Goal: Information Seeking & Learning: Learn about a topic

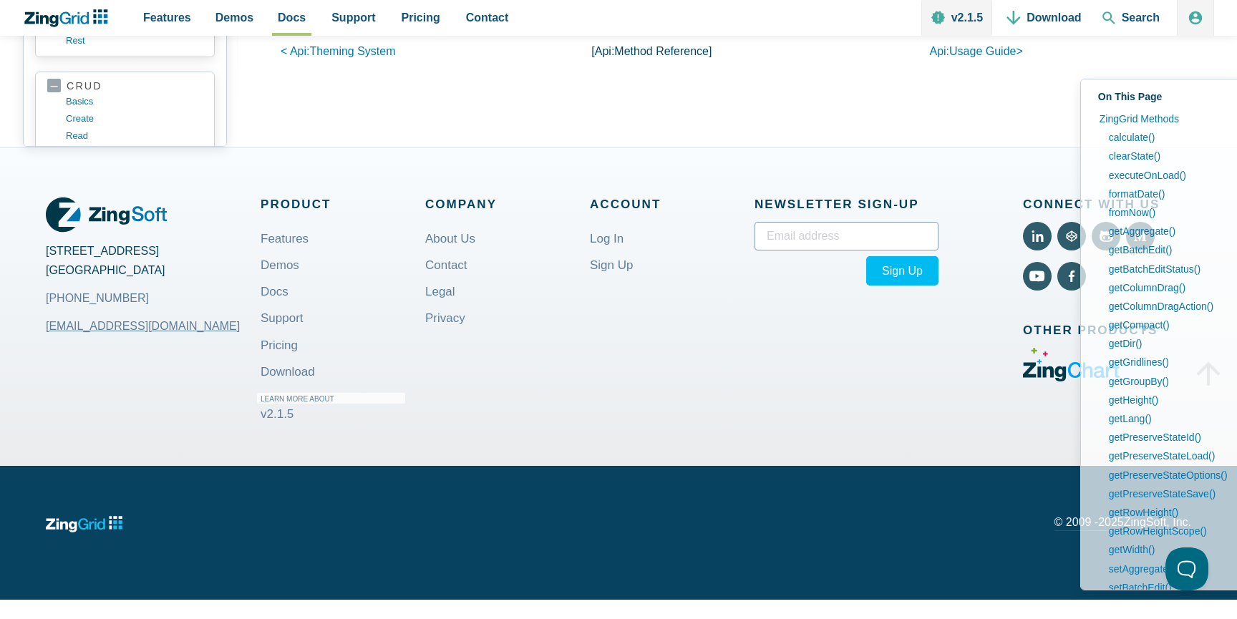
scroll to position [54520, 0]
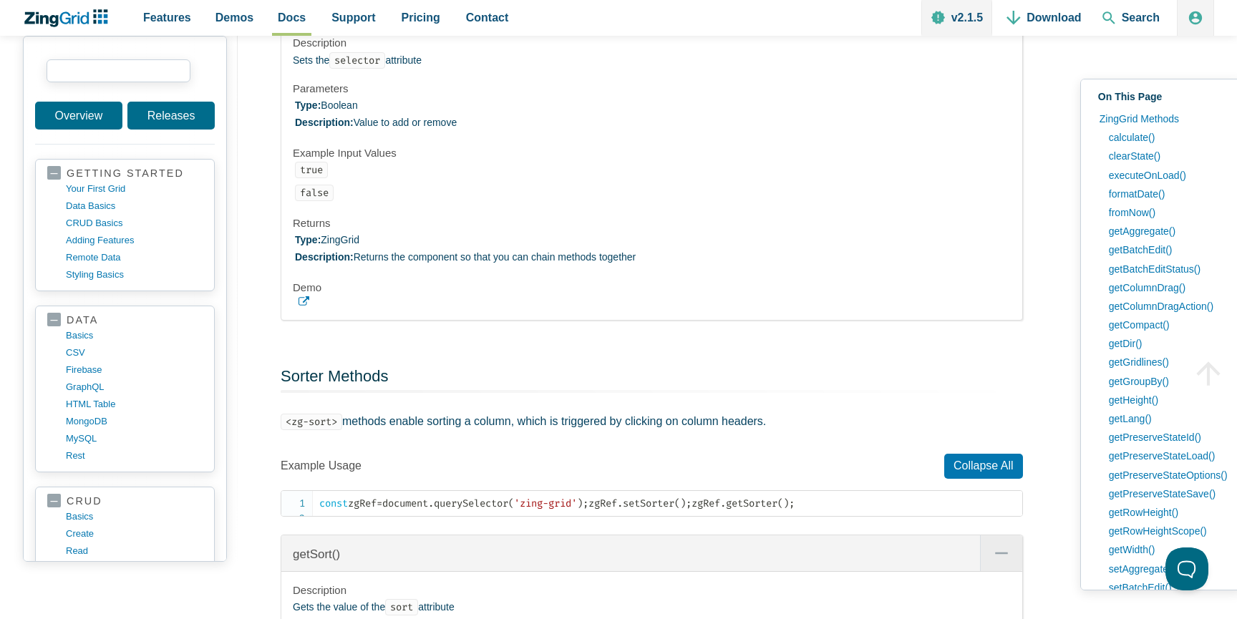
click at [140, 72] on input "search input" at bounding box center [119, 70] width 144 height 23
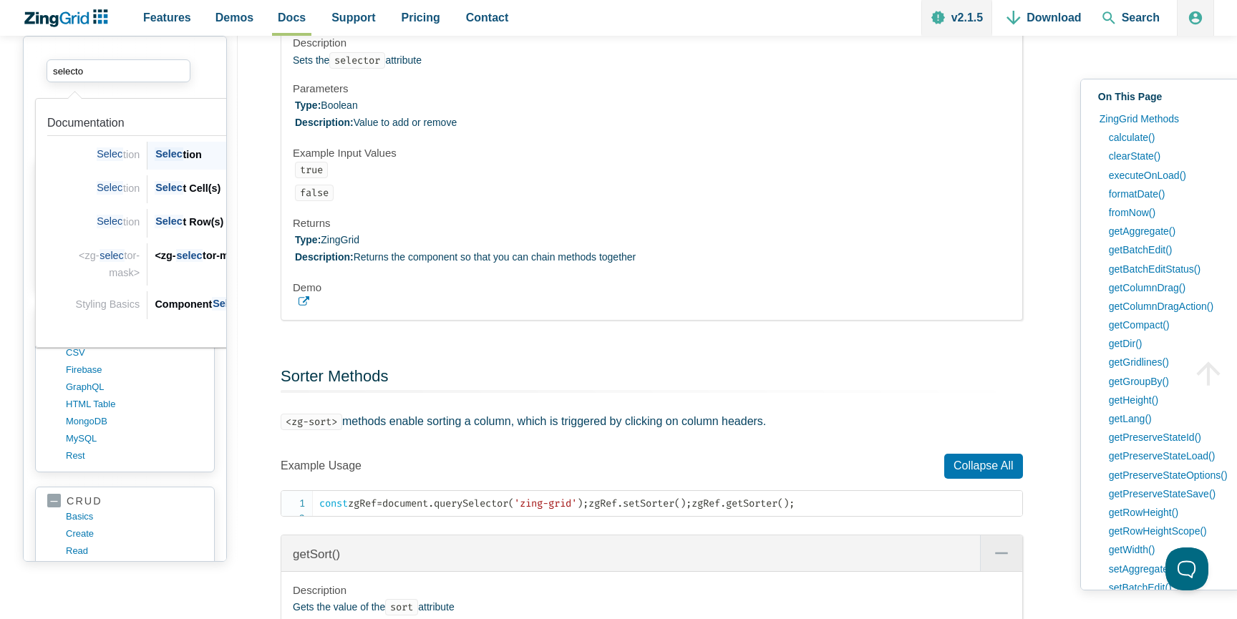
type input "selector"
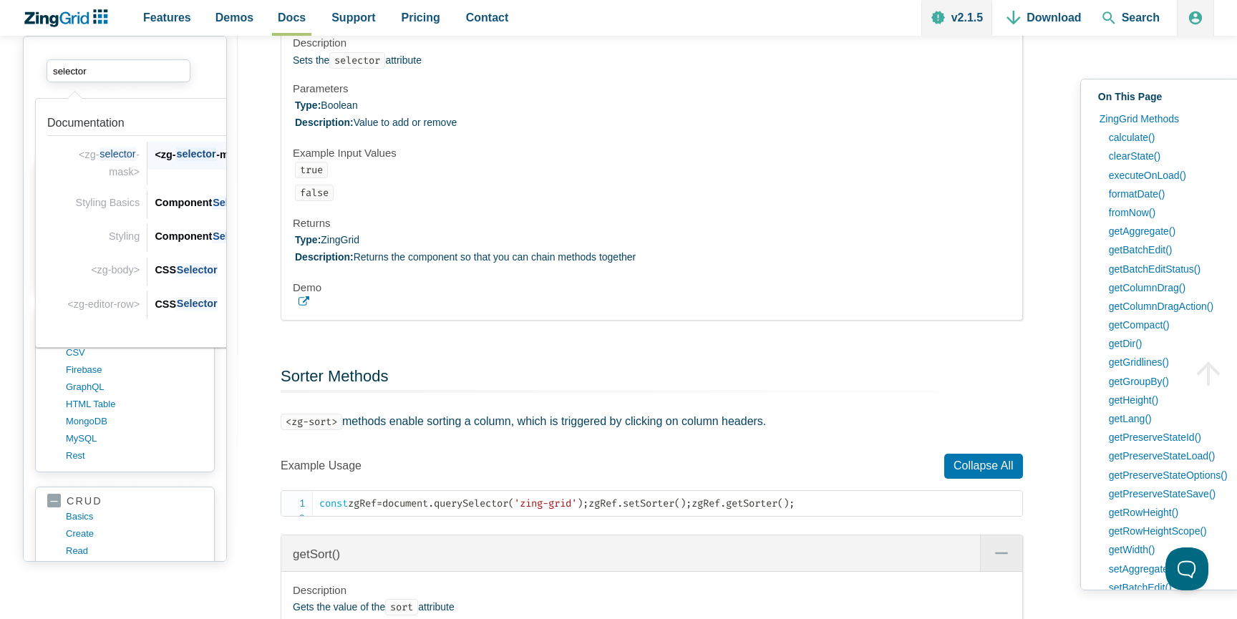
click at [191, 158] on span "selector" at bounding box center [196, 155] width 41 height 14
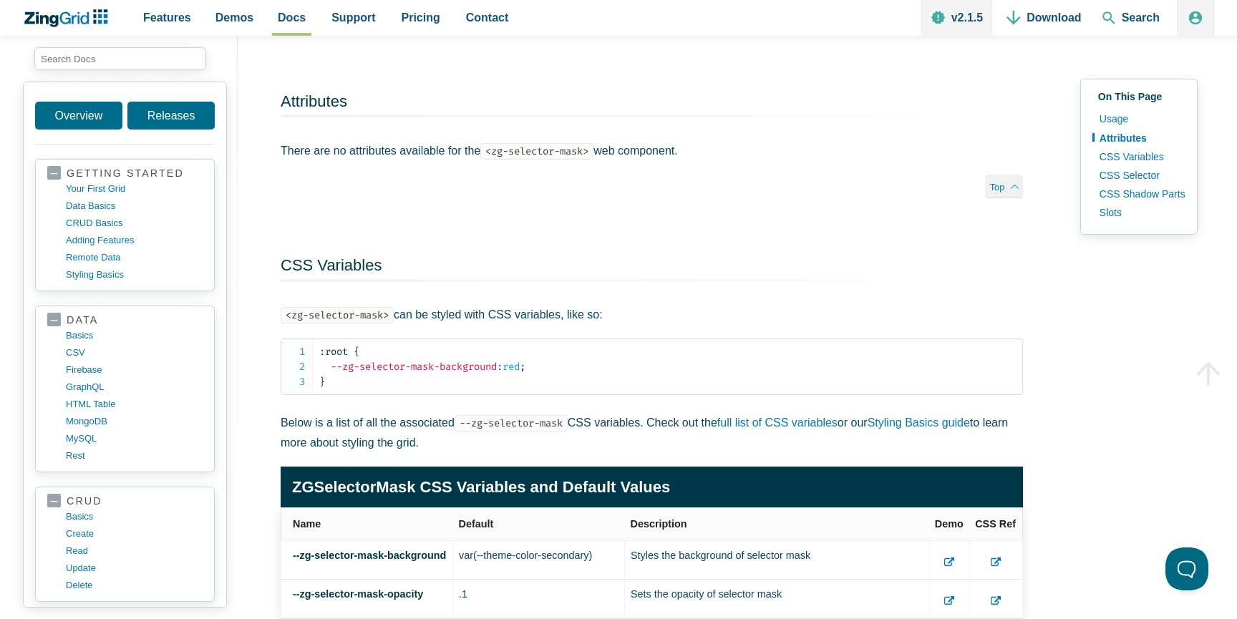
scroll to position [1021, 0]
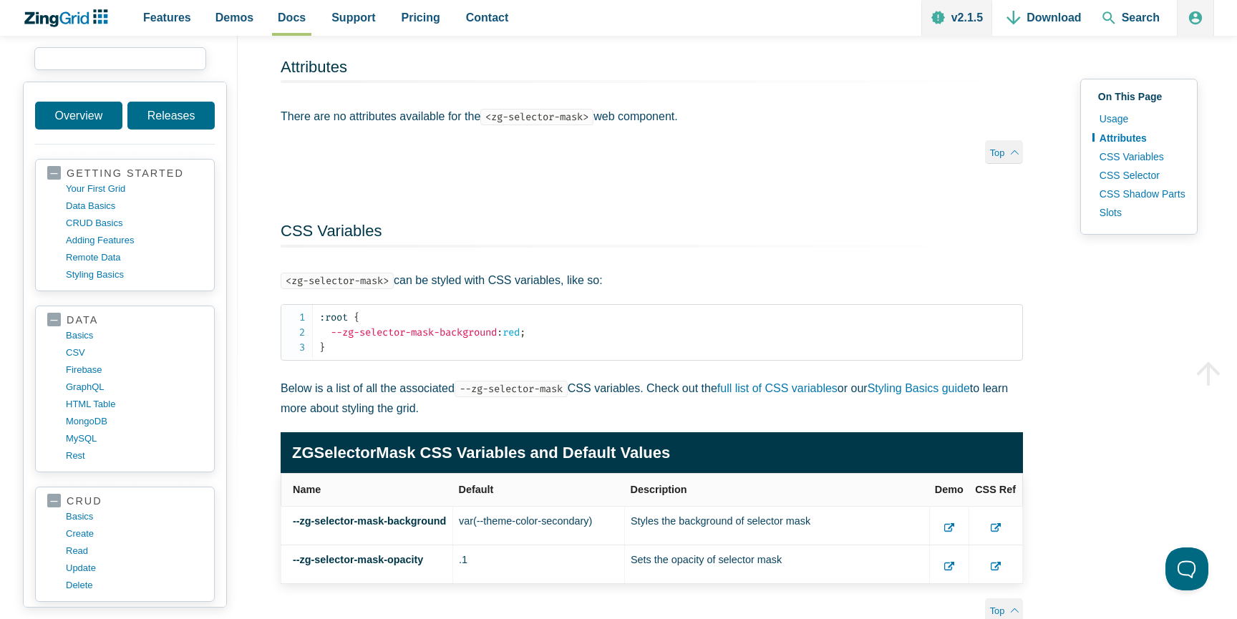
click at [168, 60] on input "search input" at bounding box center [120, 58] width 172 height 23
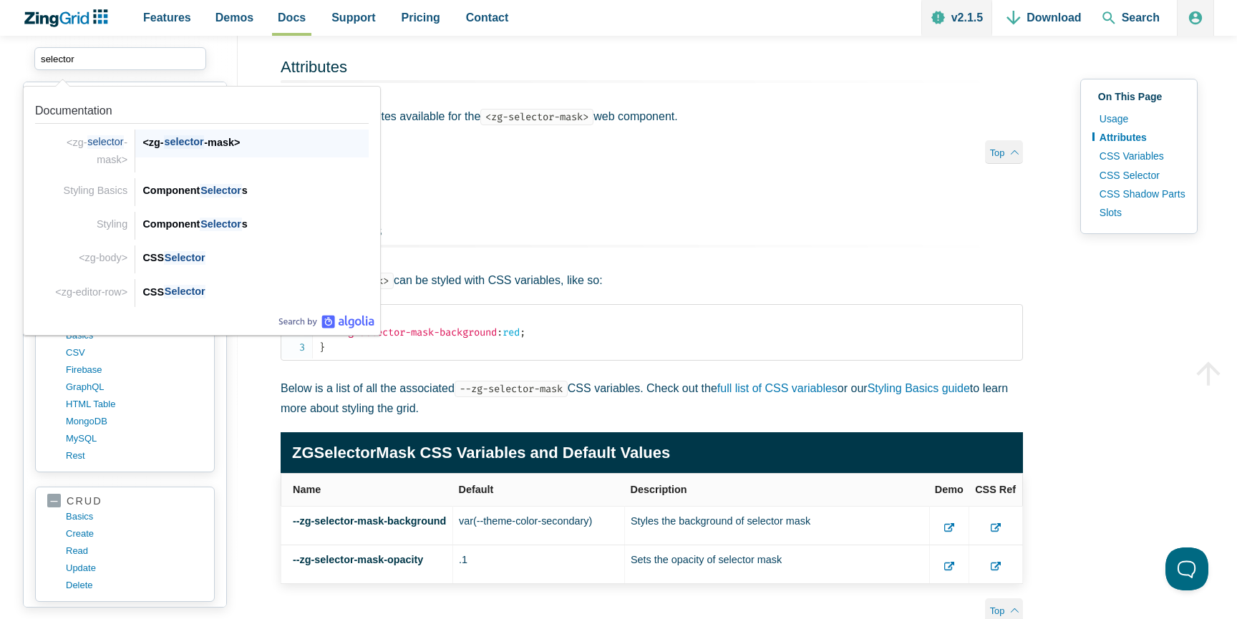
scroll to position [1063, 0]
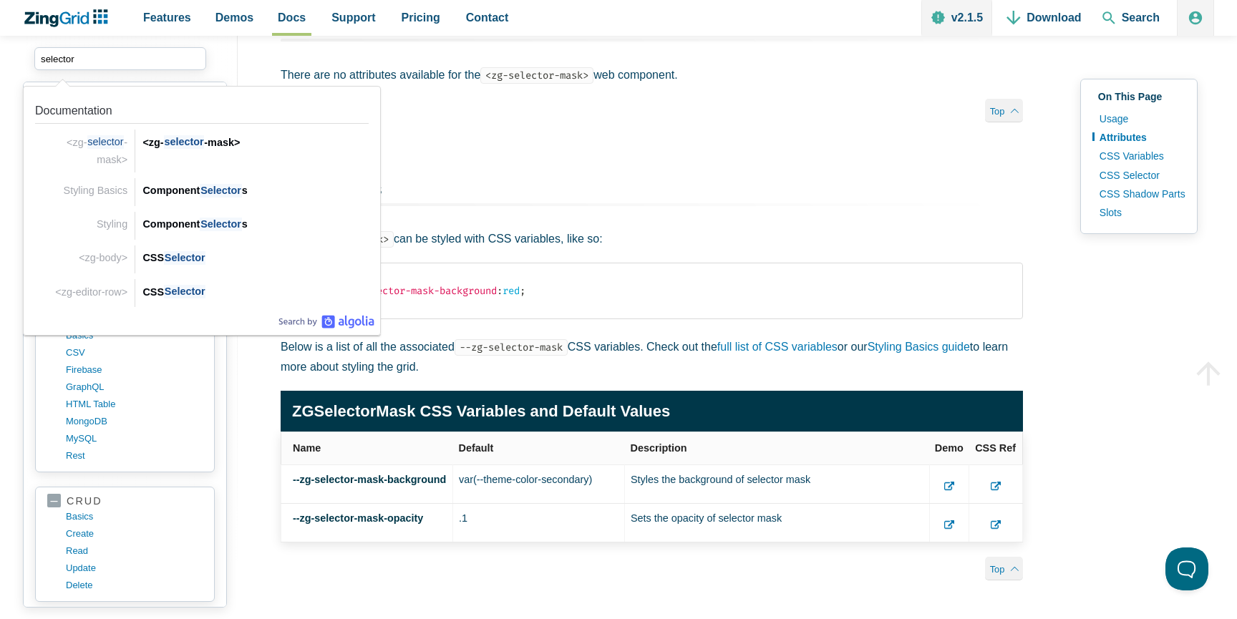
drag, startPoint x: 95, startPoint y: 62, endPoint x: 0, endPoint y: 49, distance: 96.1
click at [0, 49] on div "selector selector Documentation <zg- selector -mask> <zg- selector -mask> <zg- …" at bounding box center [618, 281] width 1237 height 2552
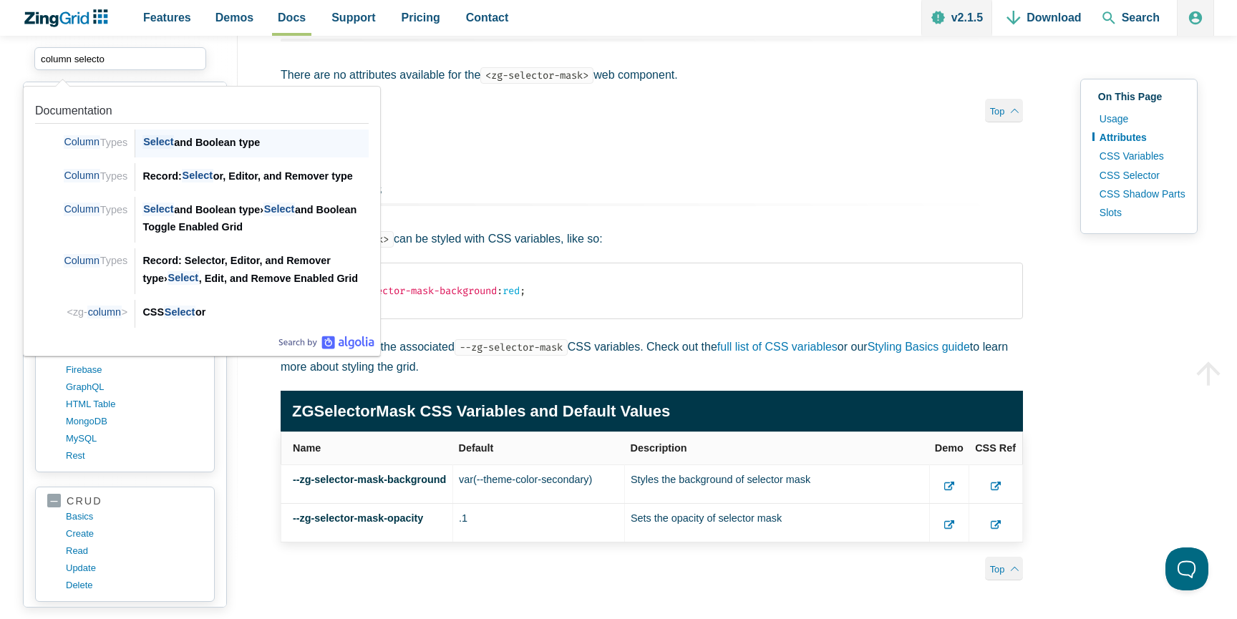
type input "column selector"
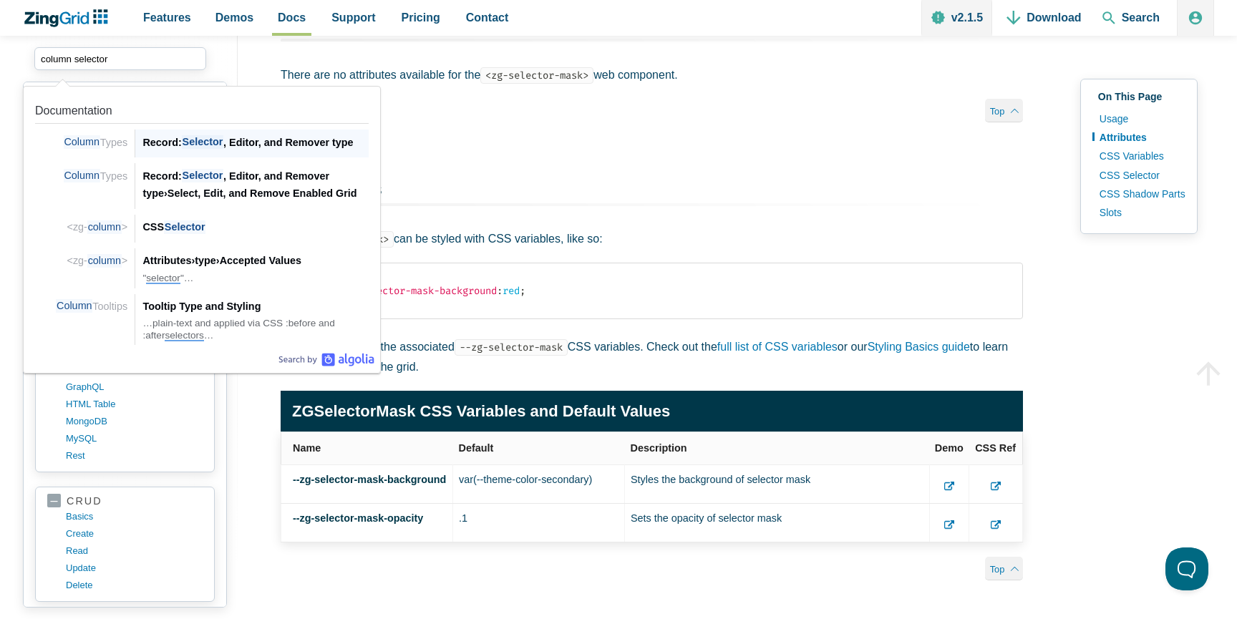
click at [167, 147] on div "Record: Selector , Editor, and Remover type" at bounding box center [256, 142] width 226 height 17
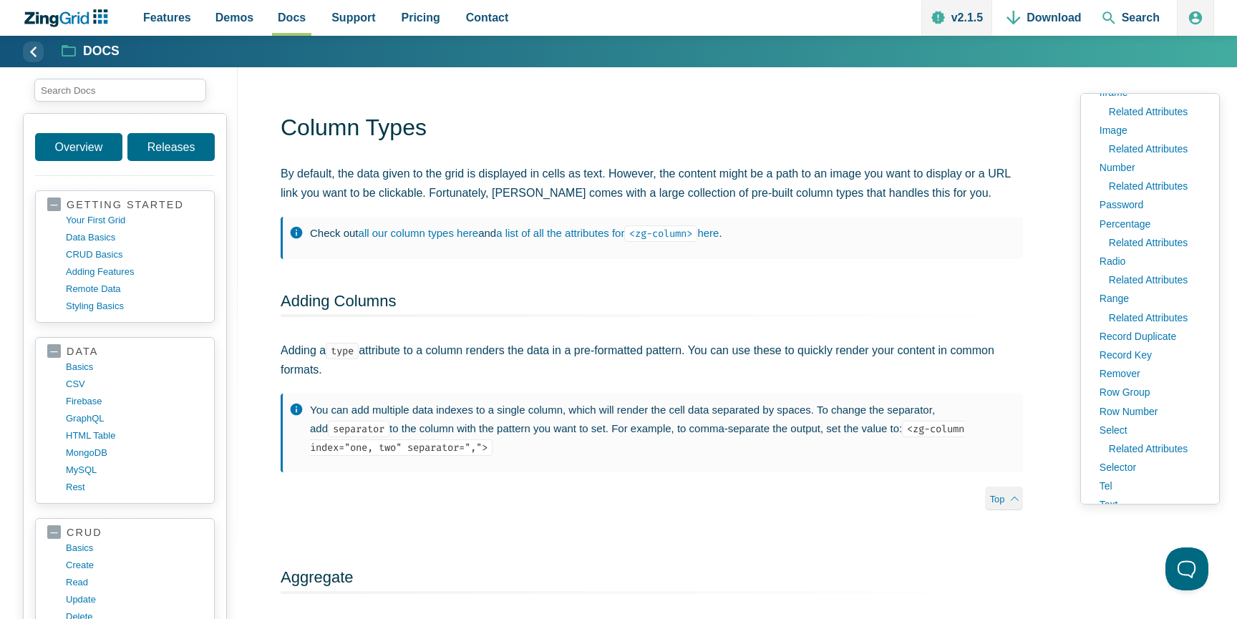
scroll to position [479, 0]
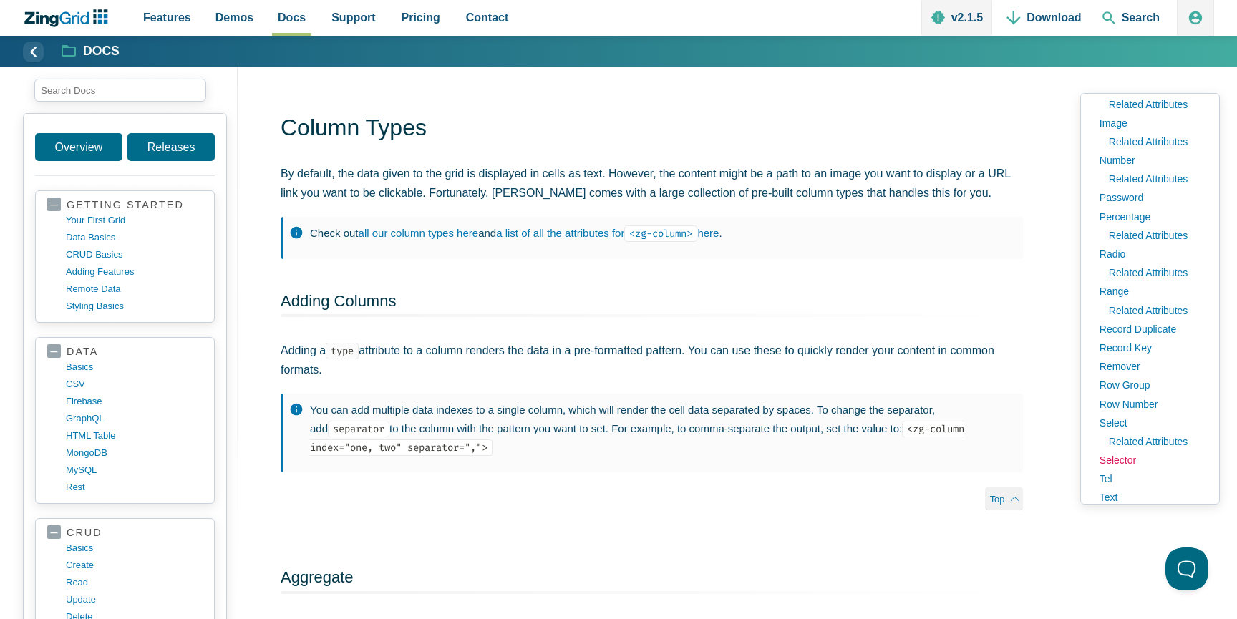
click at [1131, 459] on link "Selector" at bounding box center [1150, 460] width 115 height 19
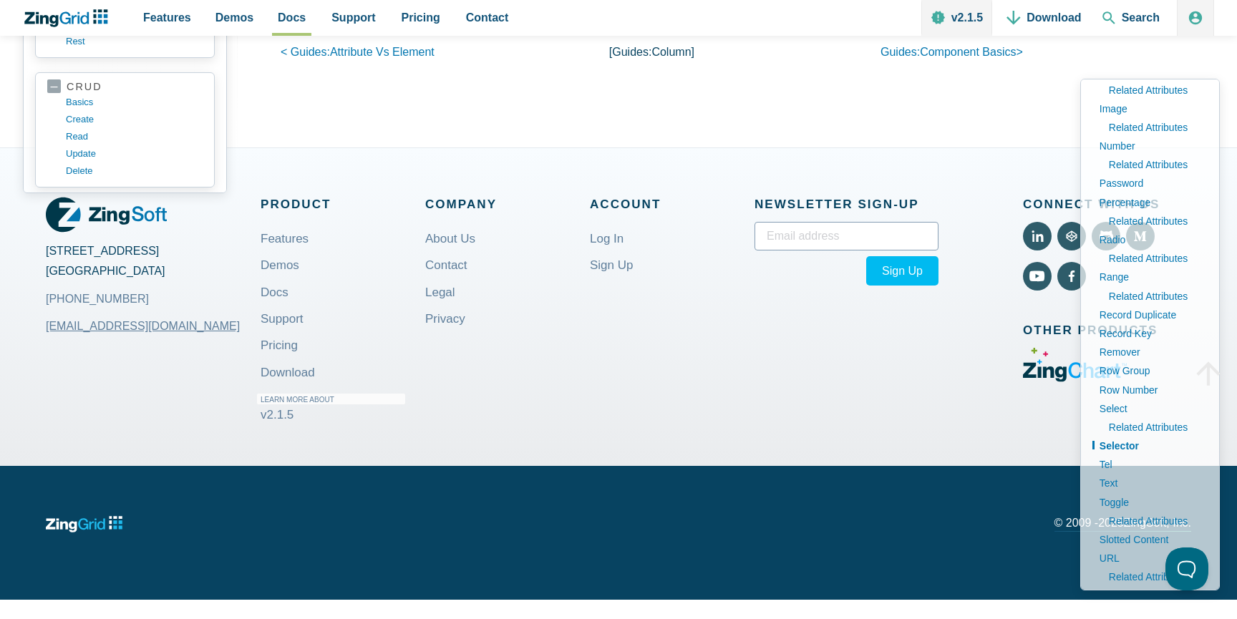
scroll to position [20608, 0]
type input "selector"
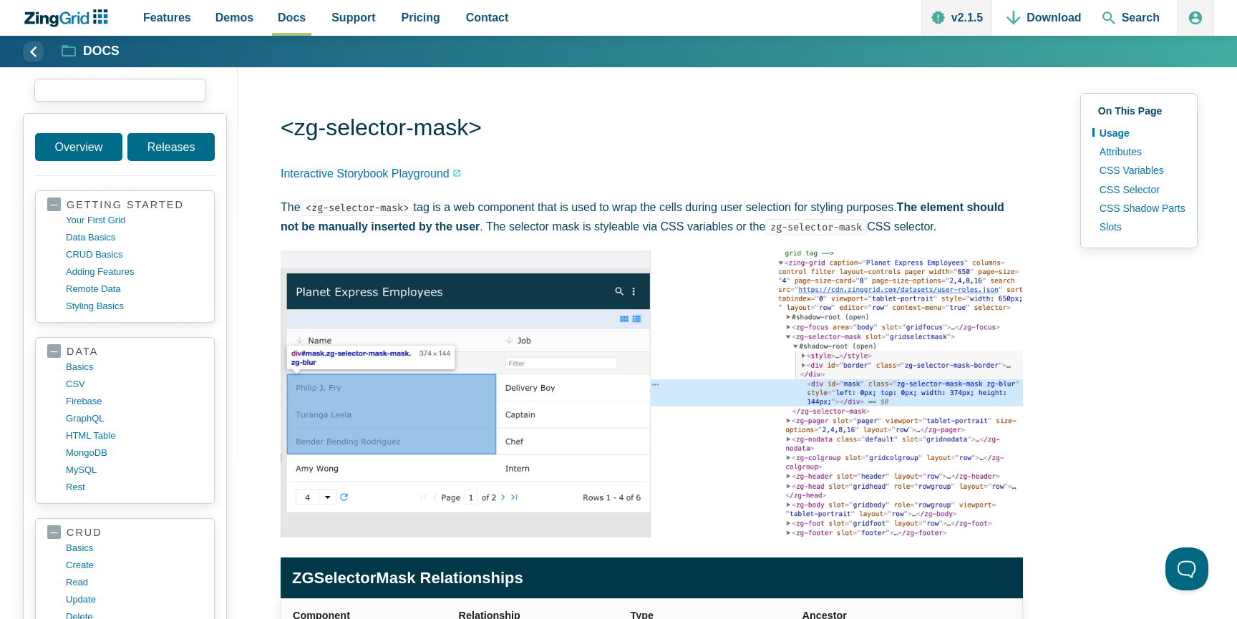
click at [133, 92] on input "search input" at bounding box center [120, 90] width 172 height 23
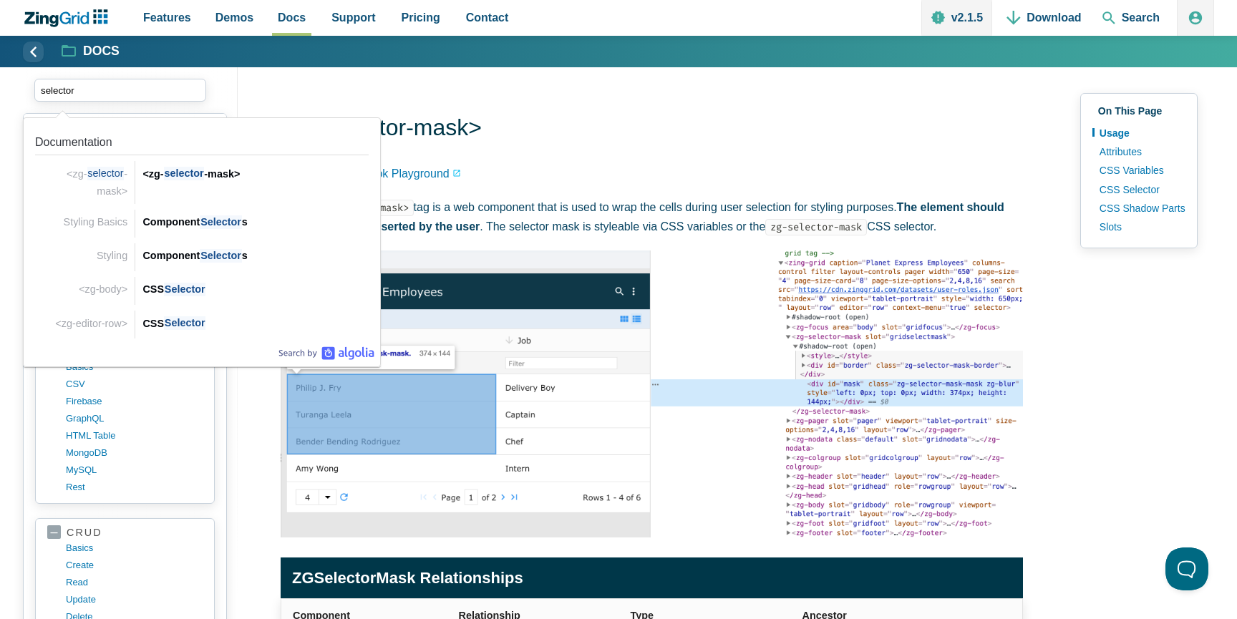
drag, startPoint x: 103, startPoint y: 88, endPoint x: 9, endPoint y: 86, distance: 94.6
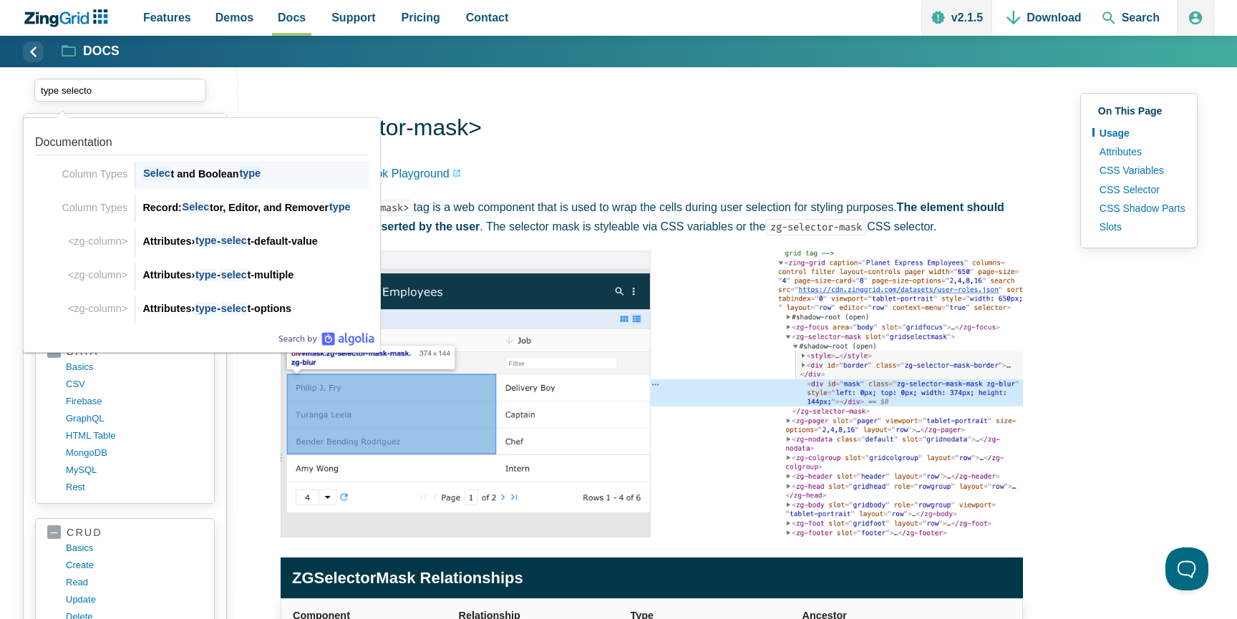
type input "type selector"
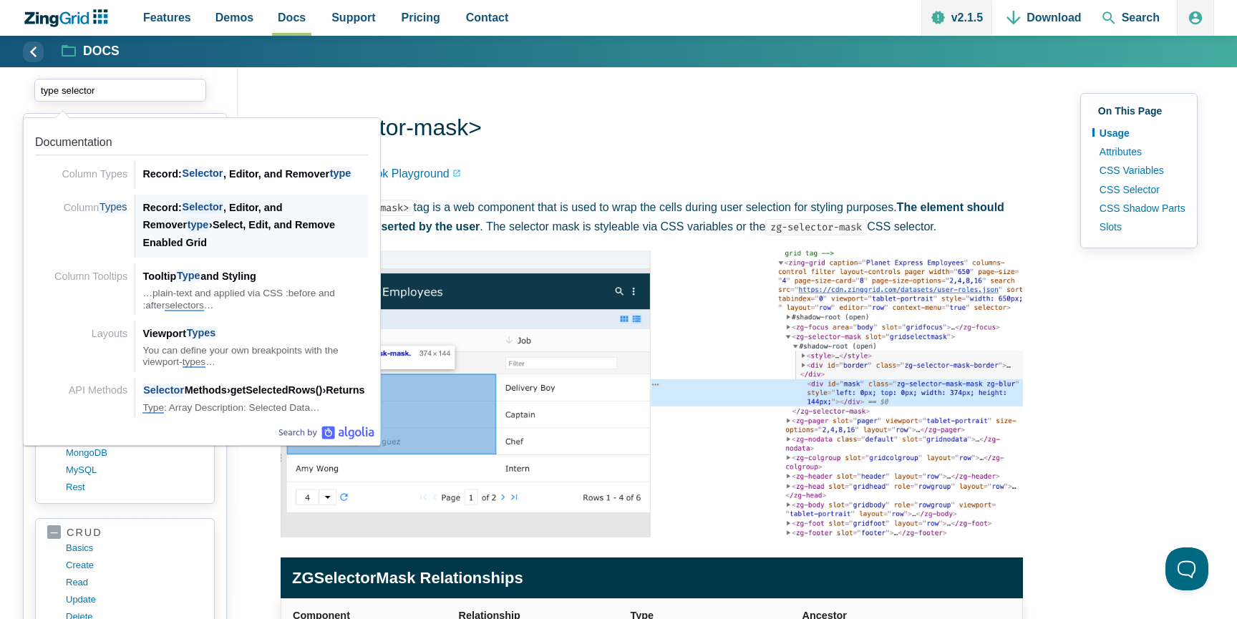
click at [284, 226] on div "Record: Selector , Editor, and Remover type › Select, Edit, and Remove Enabled …" at bounding box center [256, 225] width 226 height 52
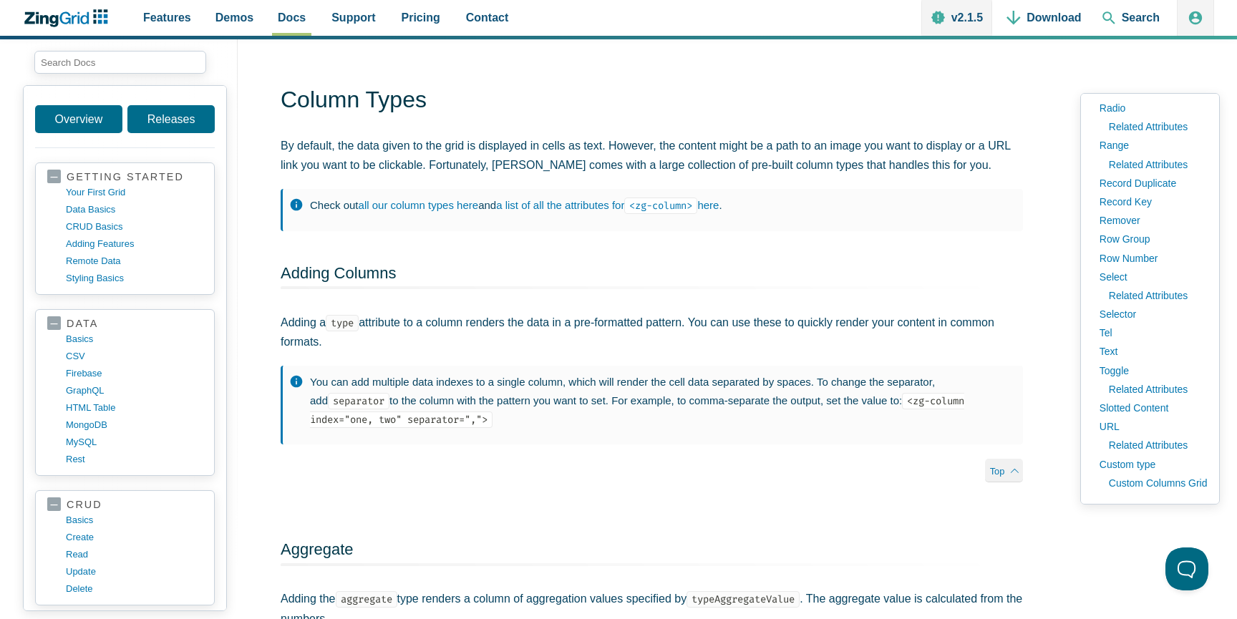
scroll to position [27, 0]
click at [1121, 317] on link "Selector" at bounding box center [1150, 314] width 115 height 19
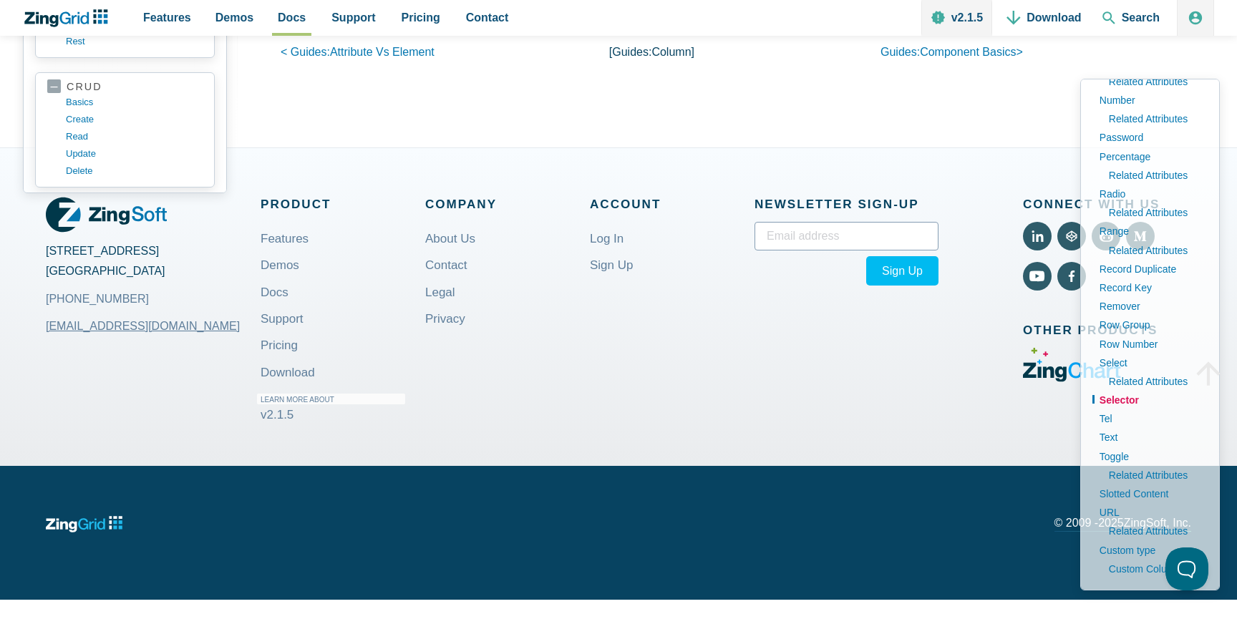
scroll to position [525, 0]
type input "renderer"
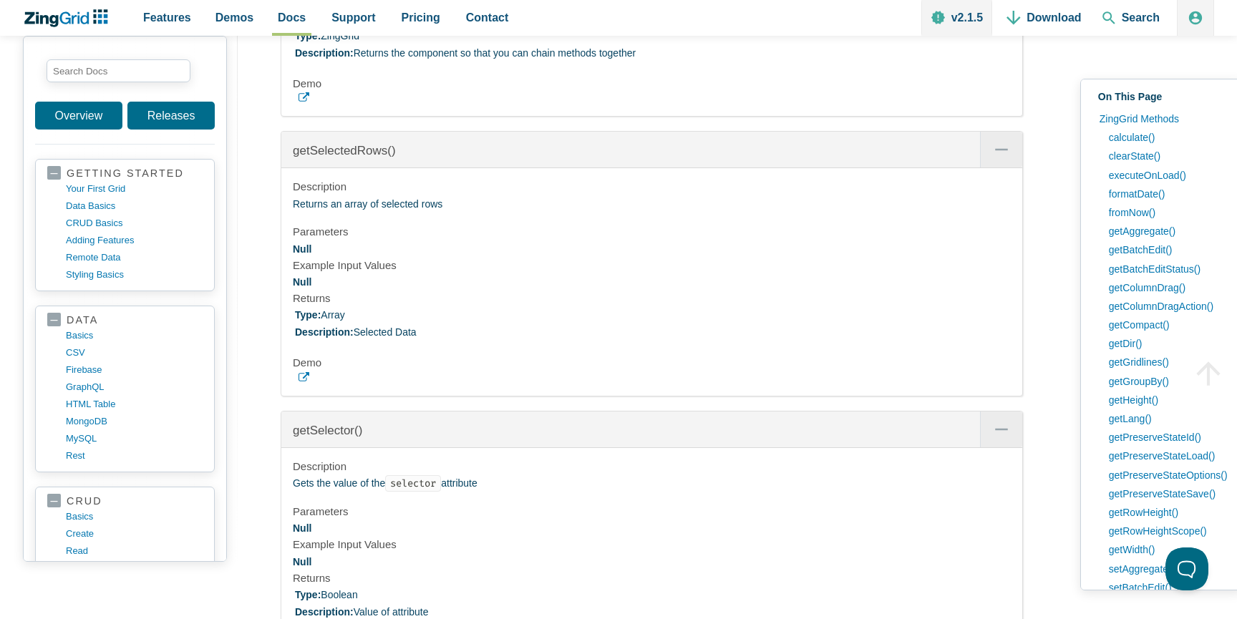
scroll to position [52773, 0]
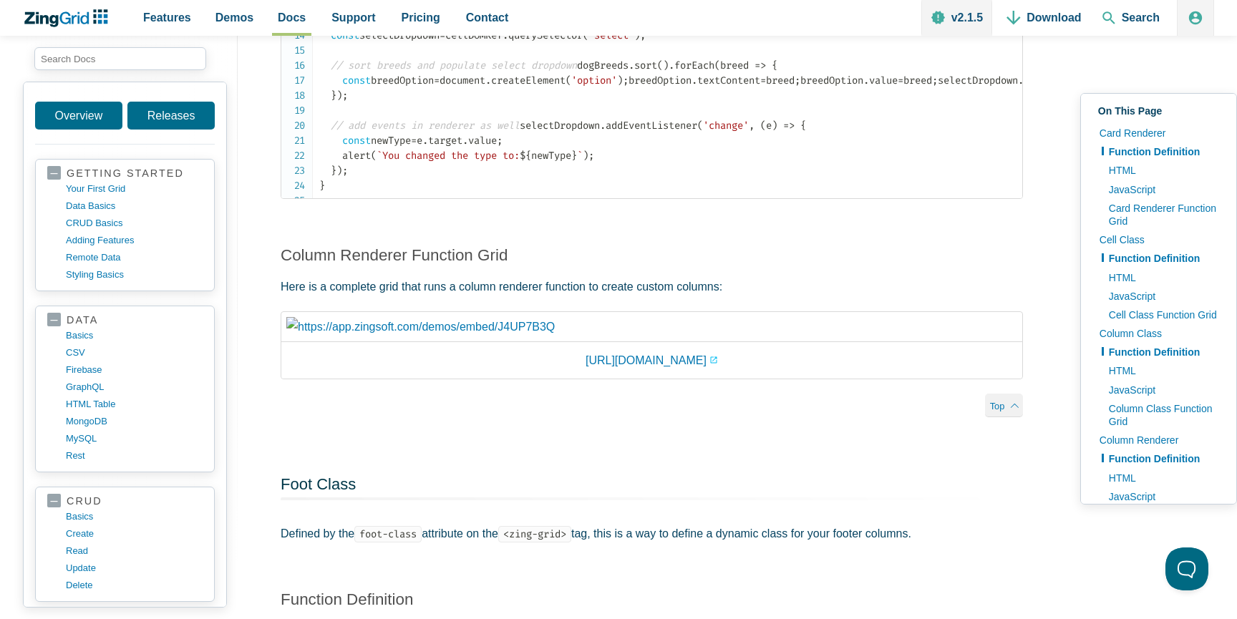
drag, startPoint x: 513, startPoint y: 160, endPoint x: 572, endPoint y: 162, distance: 58.7
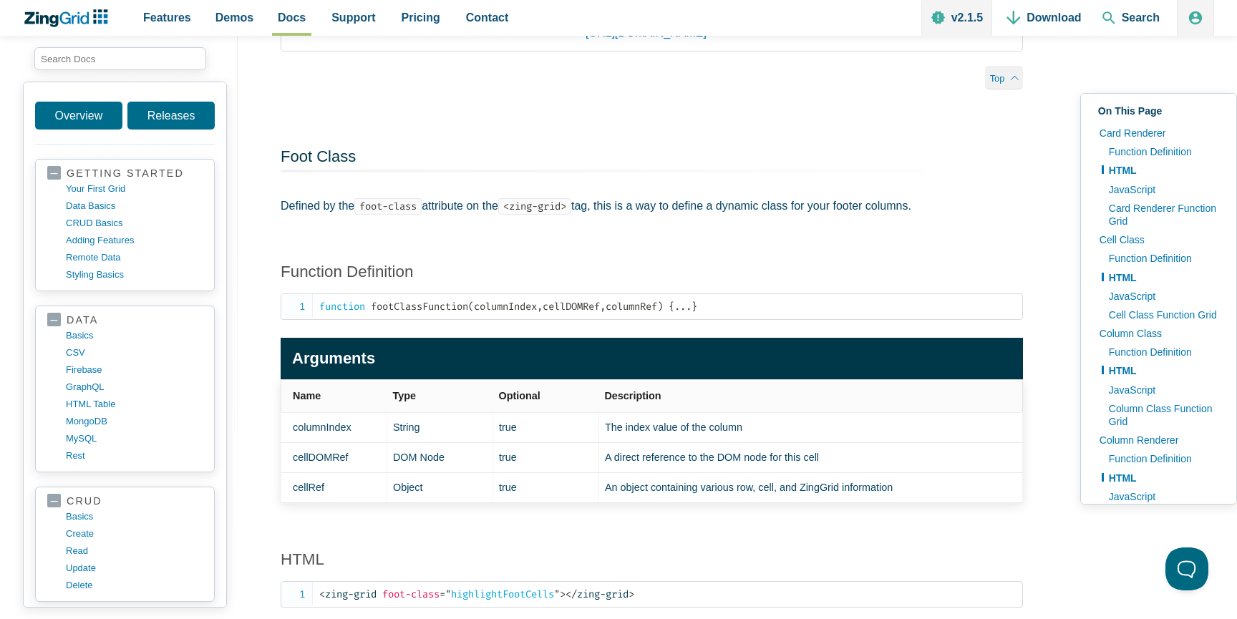
scroll to position [4719, 0]
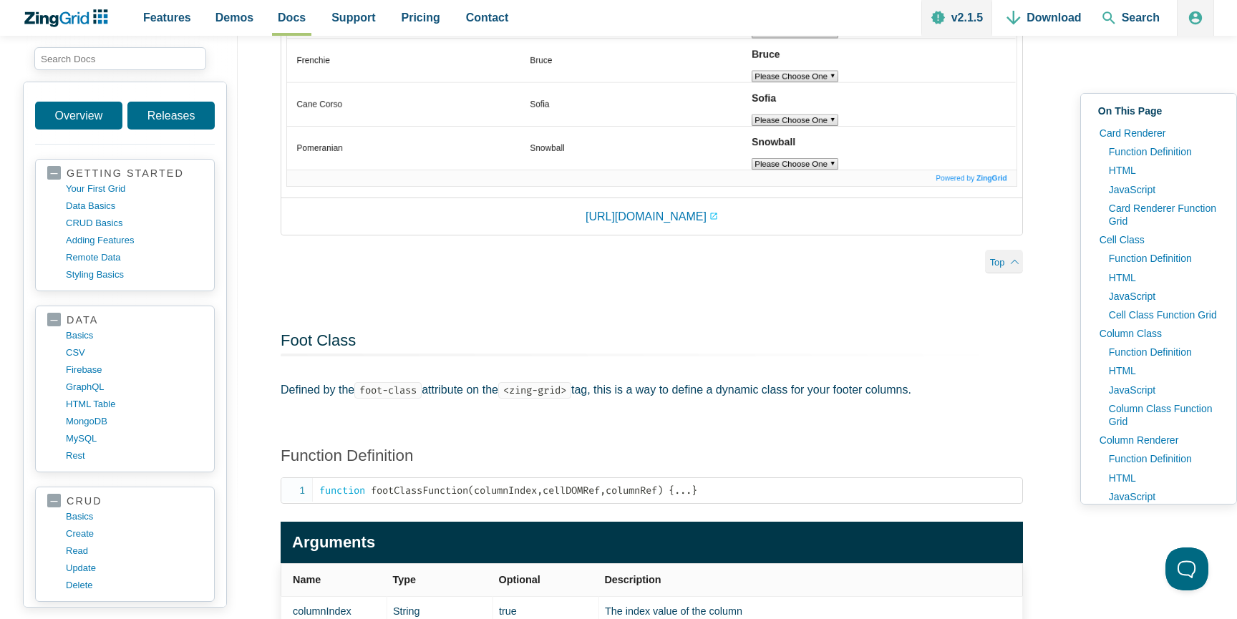
scroll to position [4975, 0]
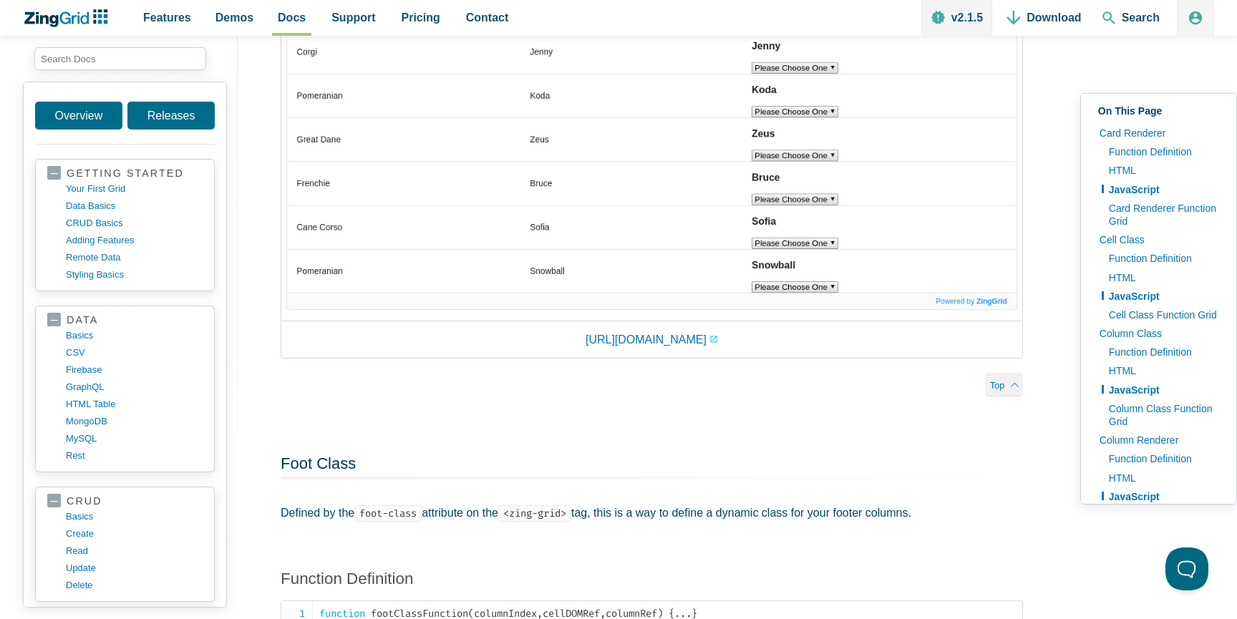
scroll to position [4860, 0]
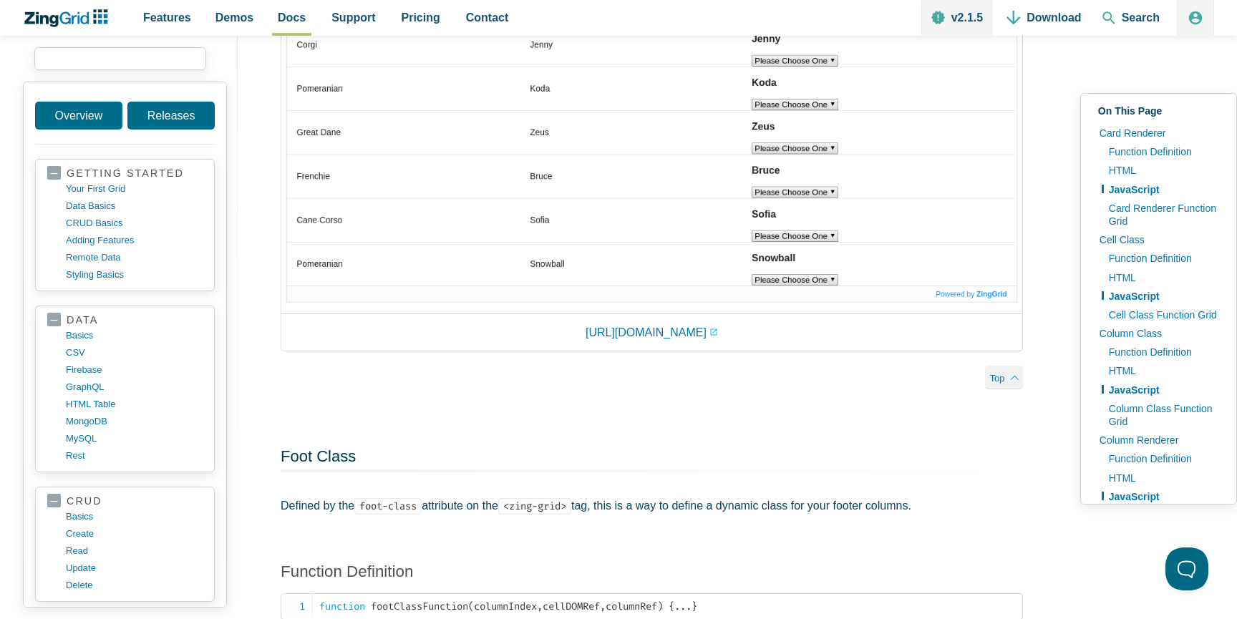
click at [171, 59] on input "search input" at bounding box center [120, 58] width 172 height 23
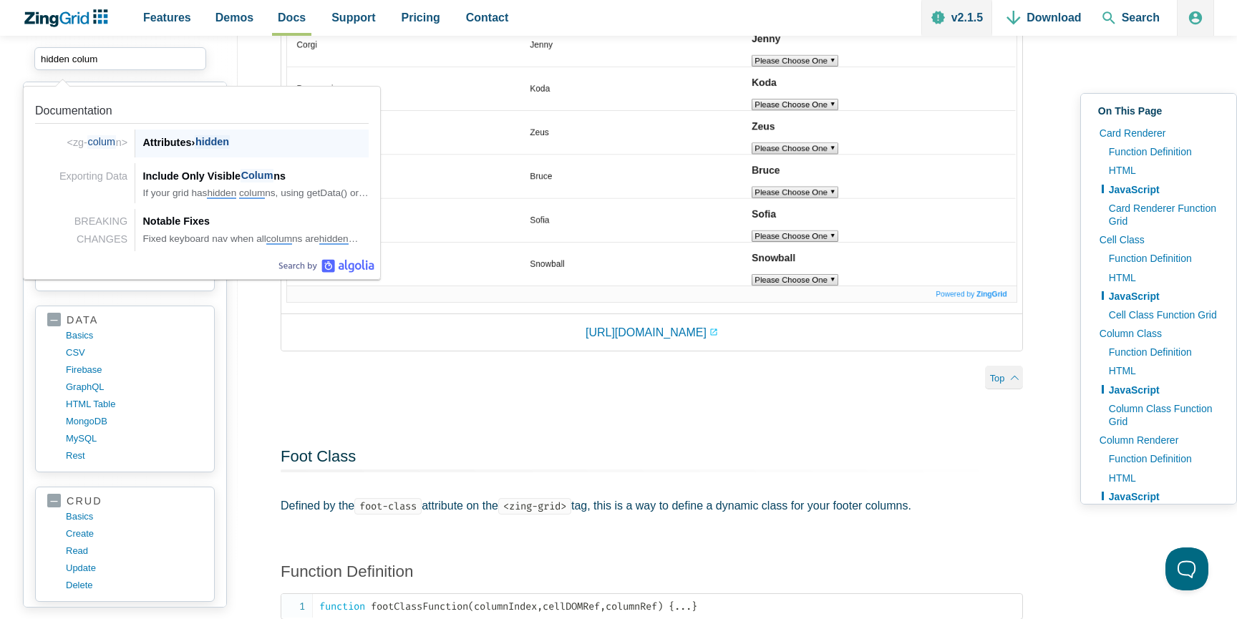
type input "hidden column"
click at [187, 140] on div "Attributes › hidden" at bounding box center [256, 142] width 226 height 17
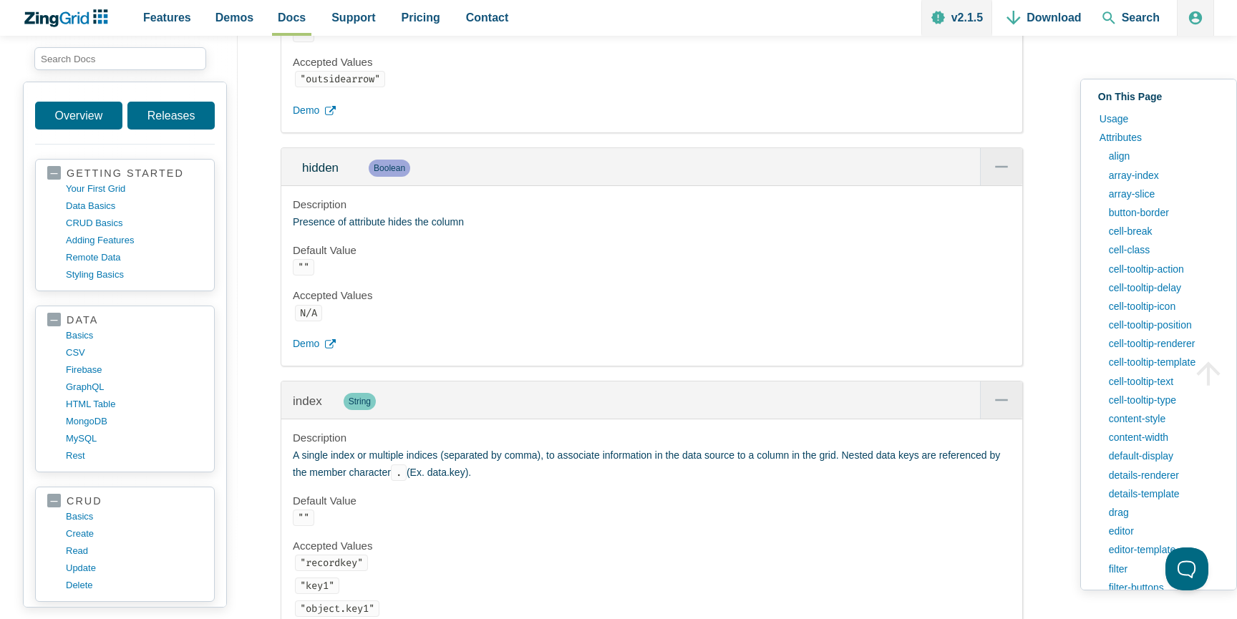
scroll to position [16032, 0]
